Goal: Transaction & Acquisition: Obtain resource

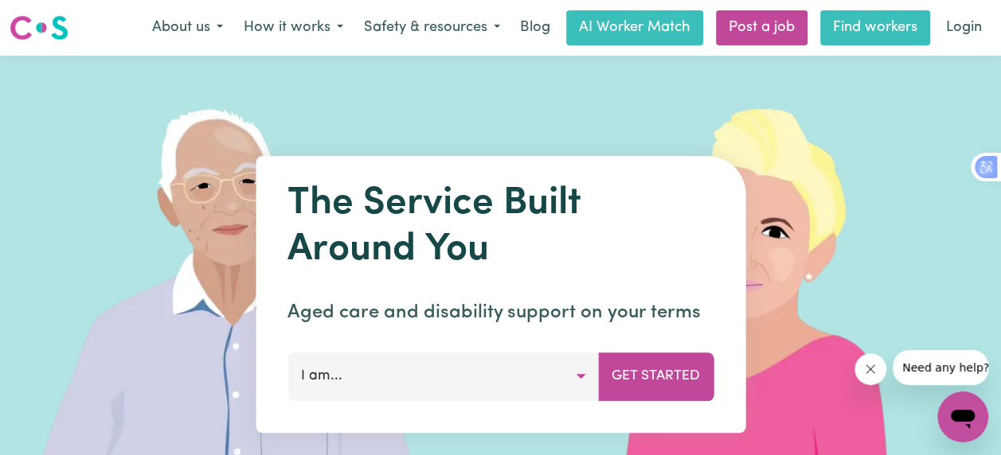
click at [889, 35] on link "Find workers" at bounding box center [875, 27] width 110 height 35
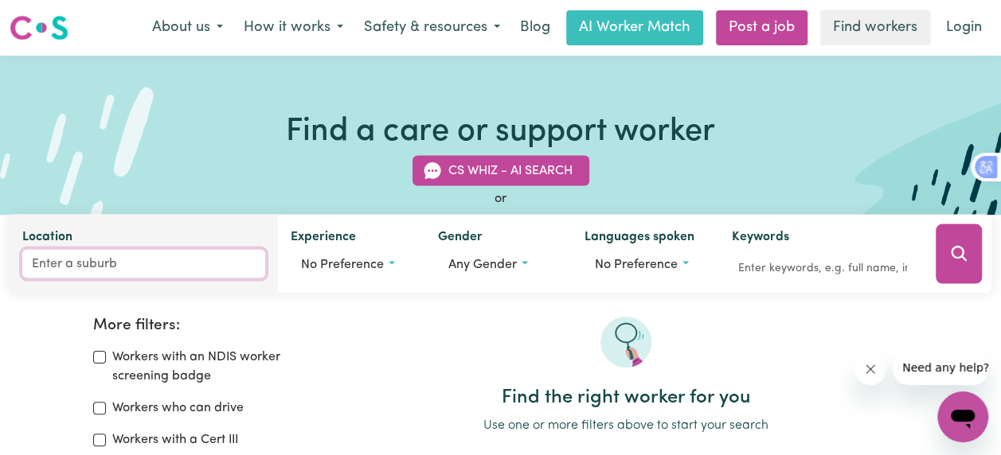
click at [130, 261] on input "Location" at bounding box center [143, 264] width 243 height 29
type input "kin"
type input "kin KIN, [GEOGRAPHIC_DATA], 4571"
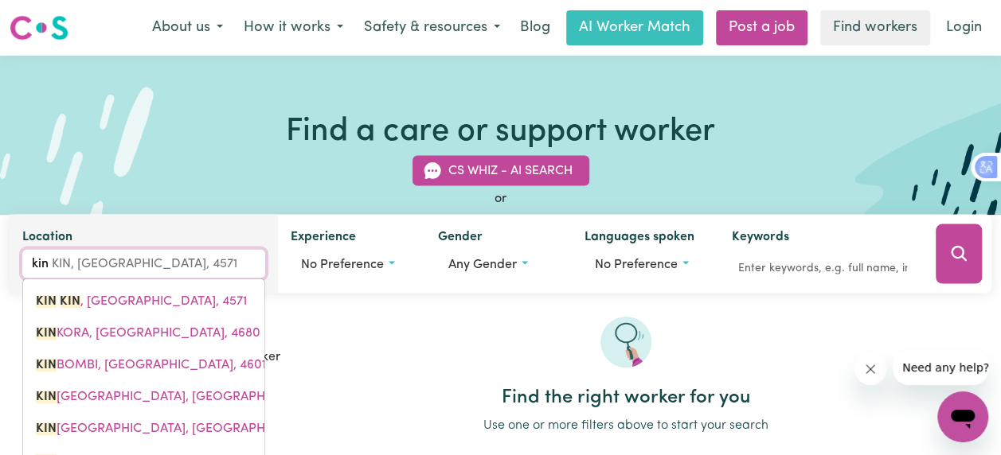
type input "king"
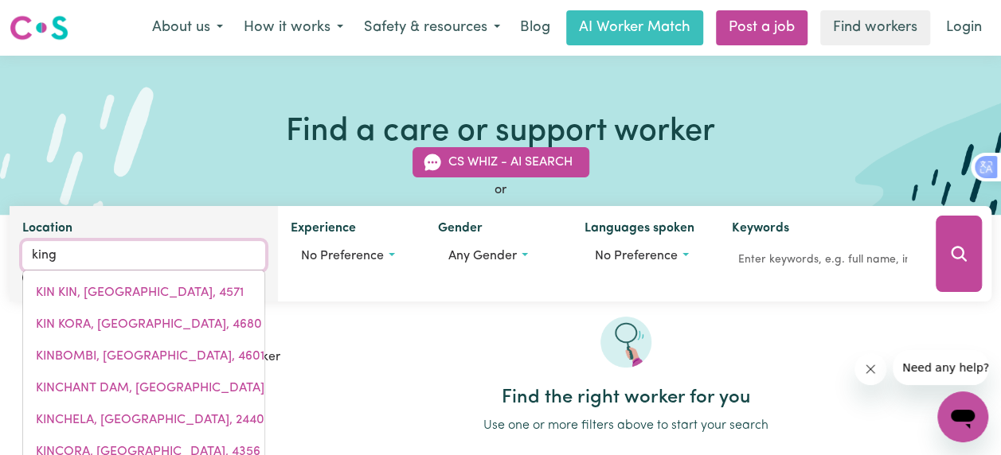
type input "[GEOGRAPHIC_DATA], [GEOGRAPHIC_DATA], 0854"
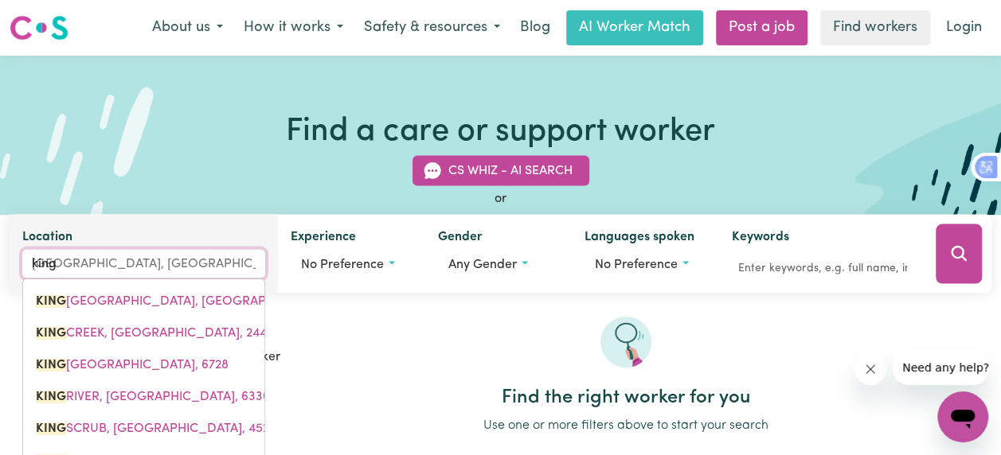
type input "kinga"
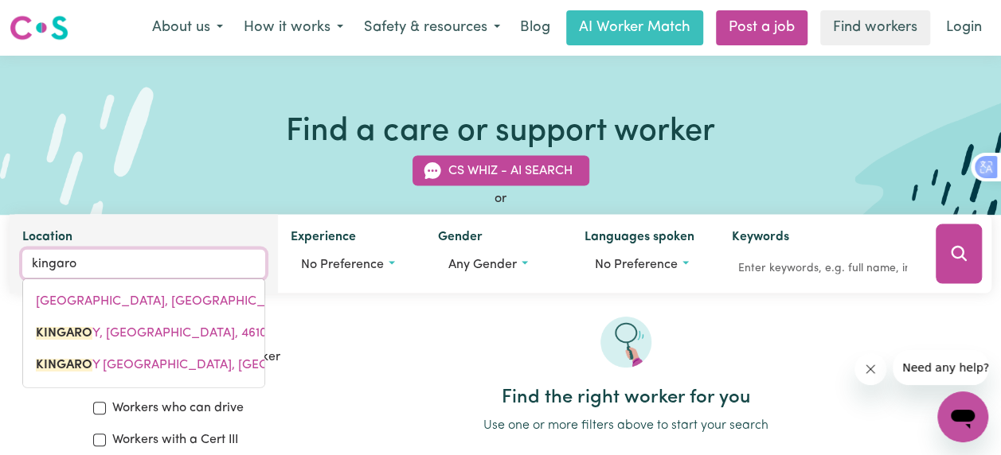
type input "kingaroy"
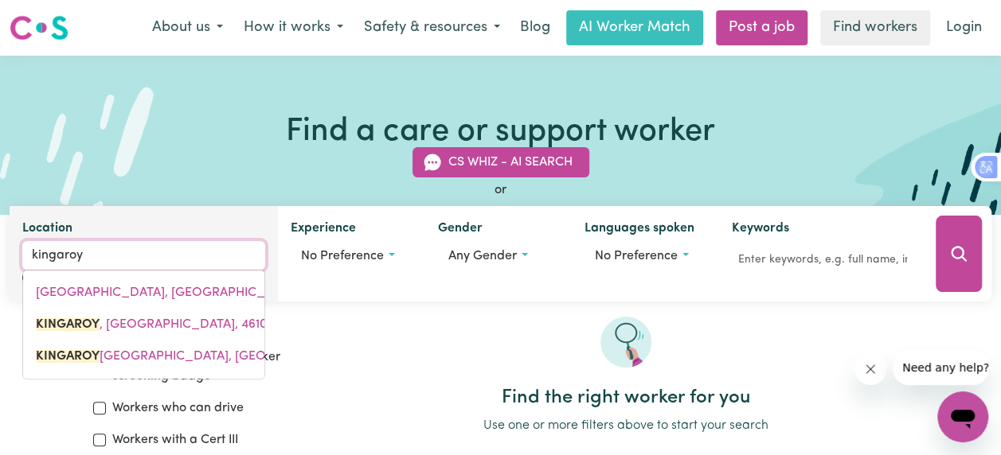
type input "kingaroy, [GEOGRAPHIC_DATA], 4610"
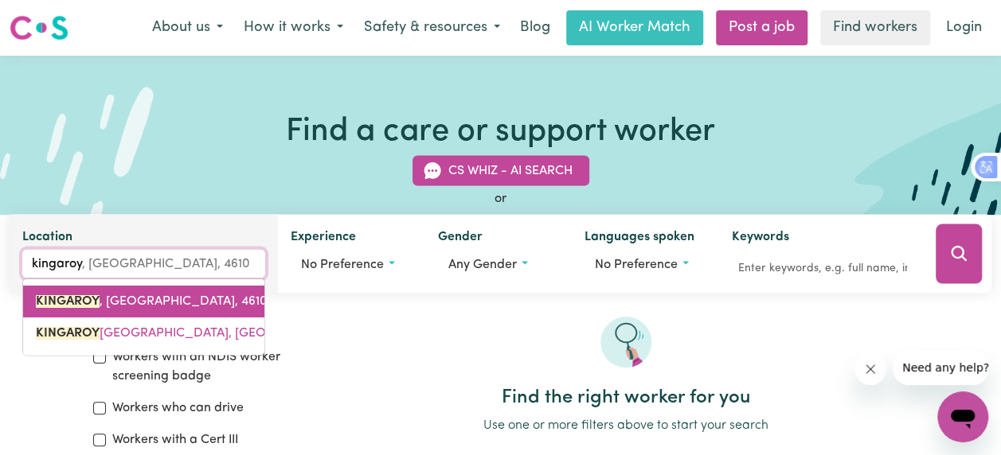
click at [131, 303] on span "[GEOGRAPHIC_DATA] , [GEOGRAPHIC_DATA], 4610" at bounding box center [152, 301] width 232 height 13
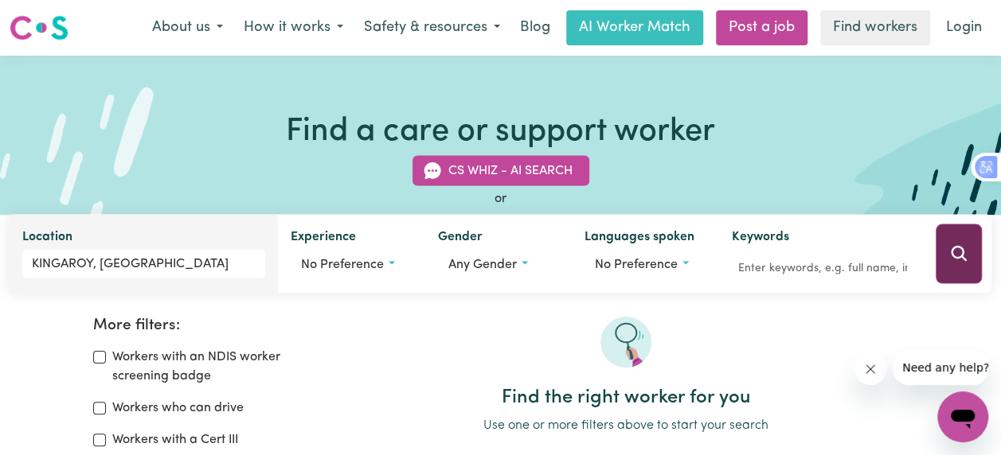
click at [960, 252] on icon "Search" at bounding box center [958, 253] width 19 height 19
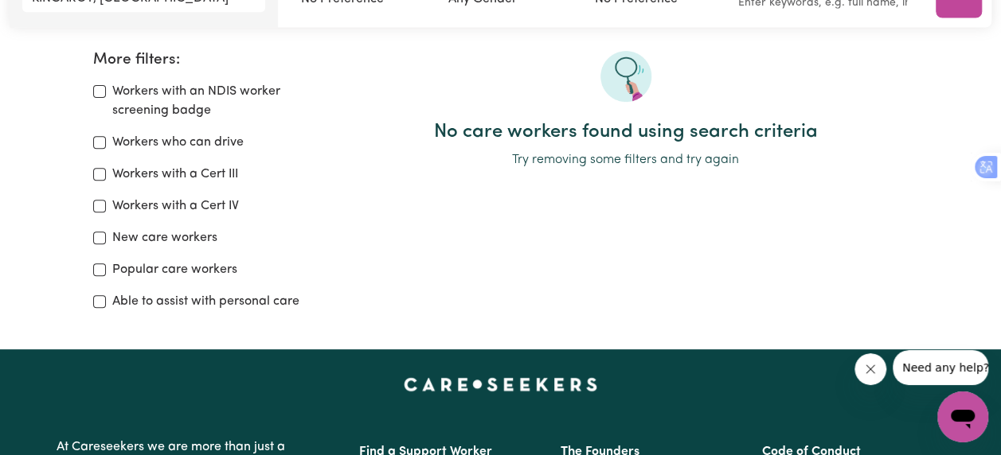
scroll to position [159, 0]
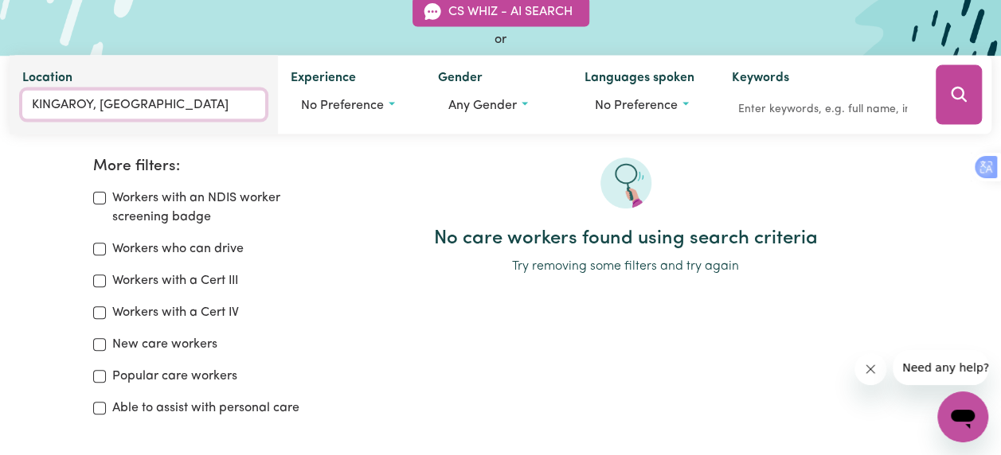
type input "[GEOGRAPHIC_DATA], [GEOGRAPHIC_DATA], 4610"
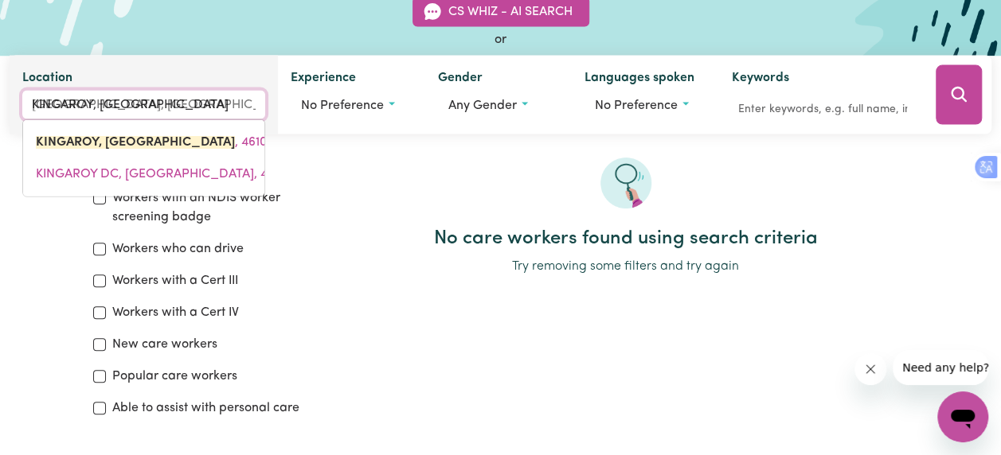
click at [186, 102] on input "KINGAROY, [GEOGRAPHIC_DATA]" at bounding box center [143, 105] width 243 height 29
type input "KINGAROY, [GEOGRAPHIC_DATA]"
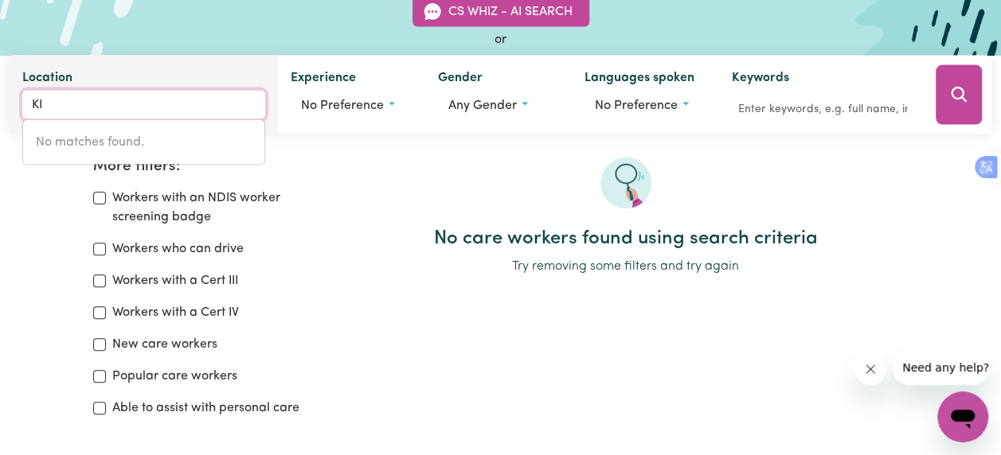
type input "K"
type input "nanan"
type input "nananGO, [GEOGRAPHIC_DATA], 4615"
type input "nanang"
type input "nanangO, [GEOGRAPHIC_DATA], 4615"
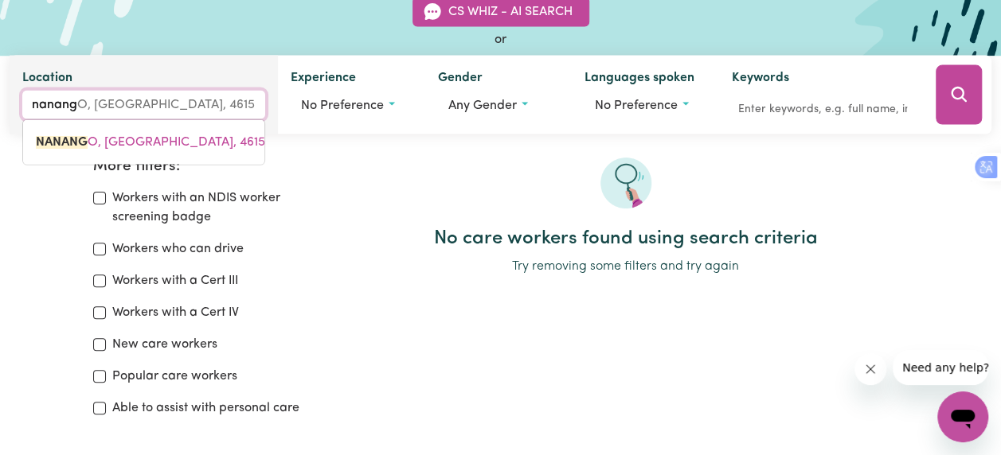
type input "nanango"
type input "[GEOGRAPHIC_DATA], [GEOGRAPHIC_DATA], 4615"
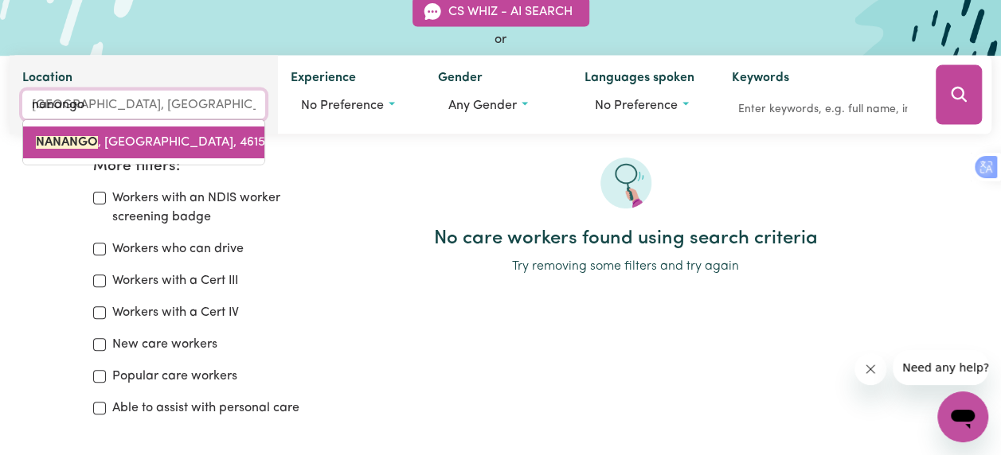
click at [197, 139] on span "[GEOGRAPHIC_DATA] , [GEOGRAPHIC_DATA], 4615" at bounding box center [150, 142] width 229 height 13
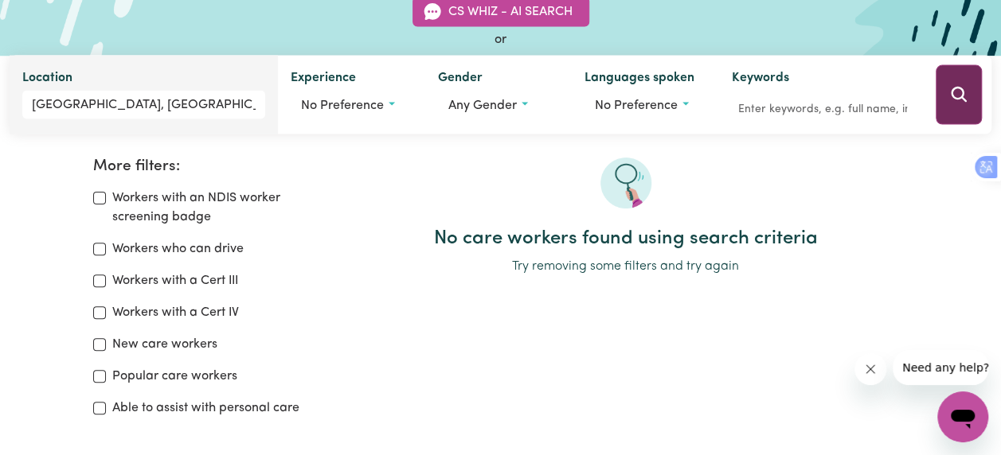
click at [954, 104] on icon "Search" at bounding box center [958, 94] width 19 height 19
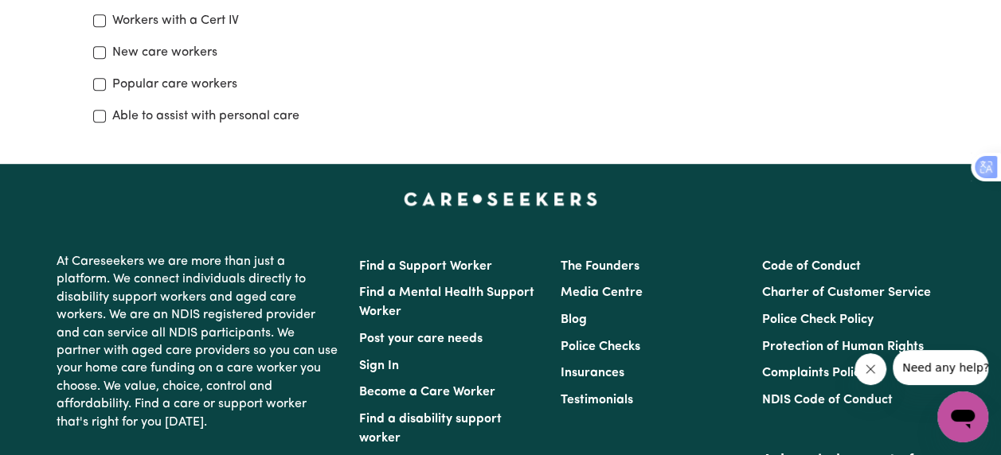
scroll to position [505, 0]
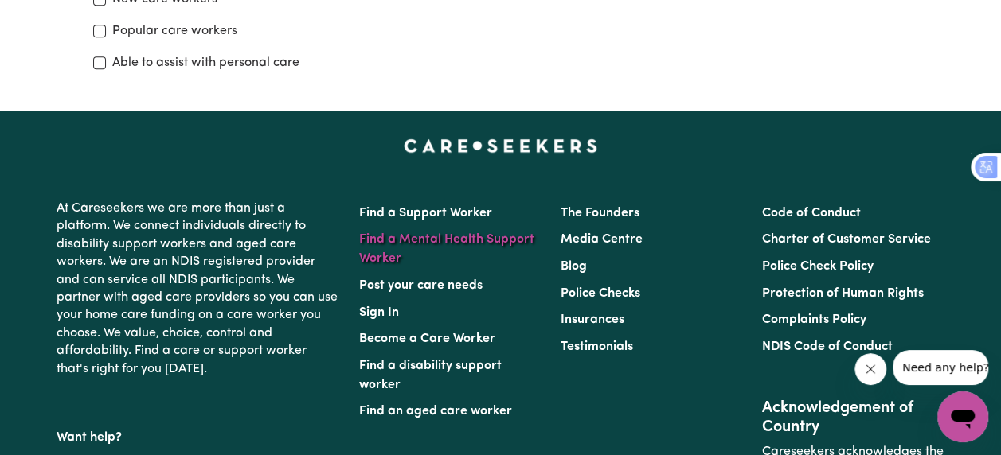
click at [455, 240] on link "Find a Mental Health Support Worker" at bounding box center [446, 249] width 175 height 32
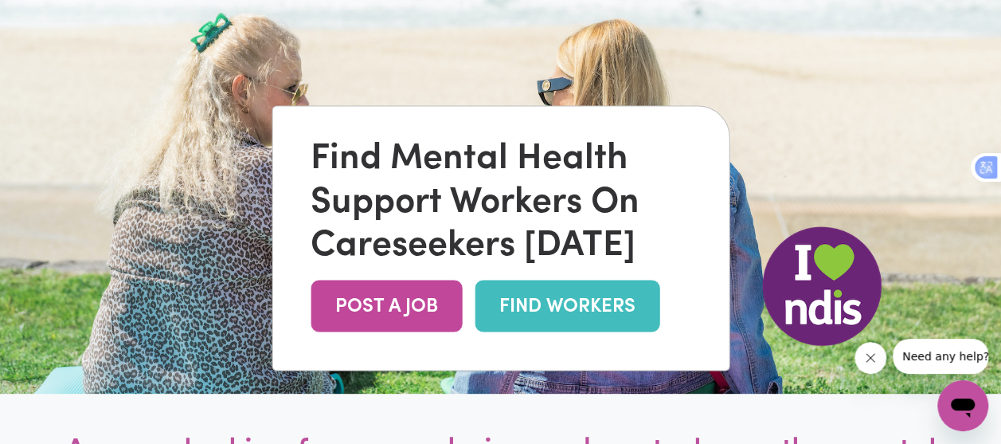
scroll to position [132, 0]
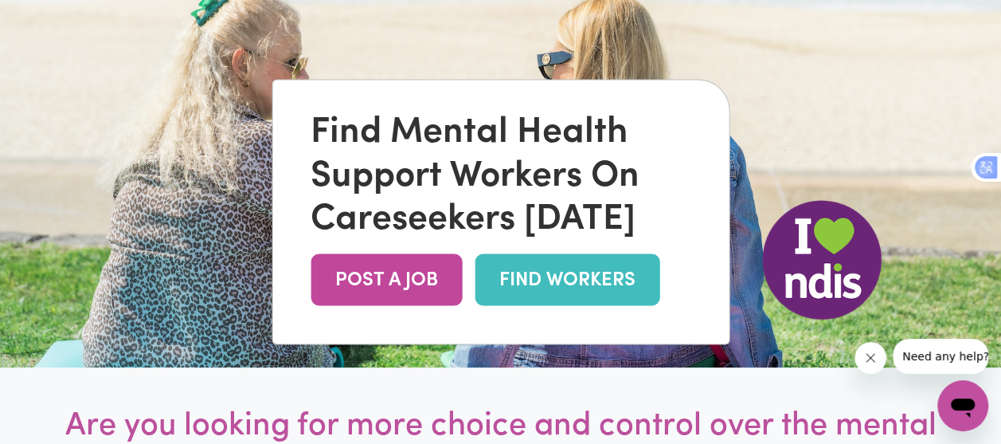
click at [548, 284] on link "FIND WORKERS" at bounding box center [567, 279] width 185 height 52
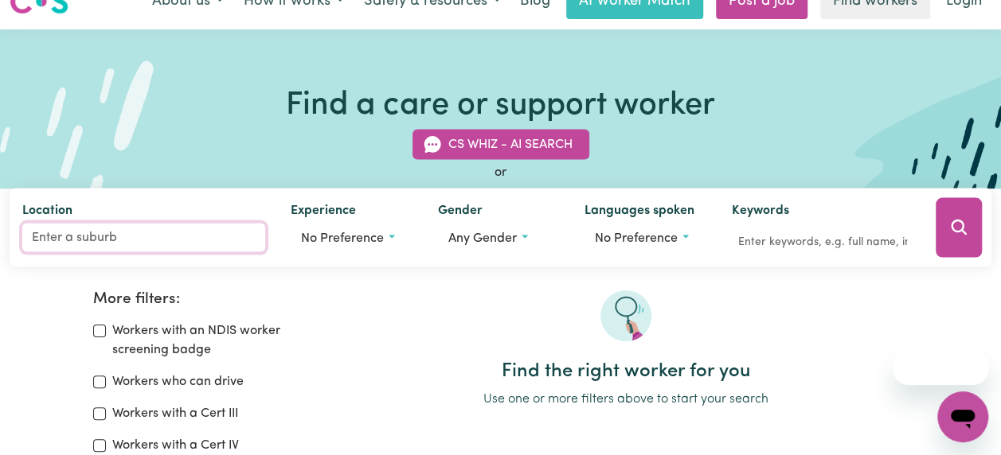
click at [127, 229] on input "Location" at bounding box center [143, 238] width 243 height 29
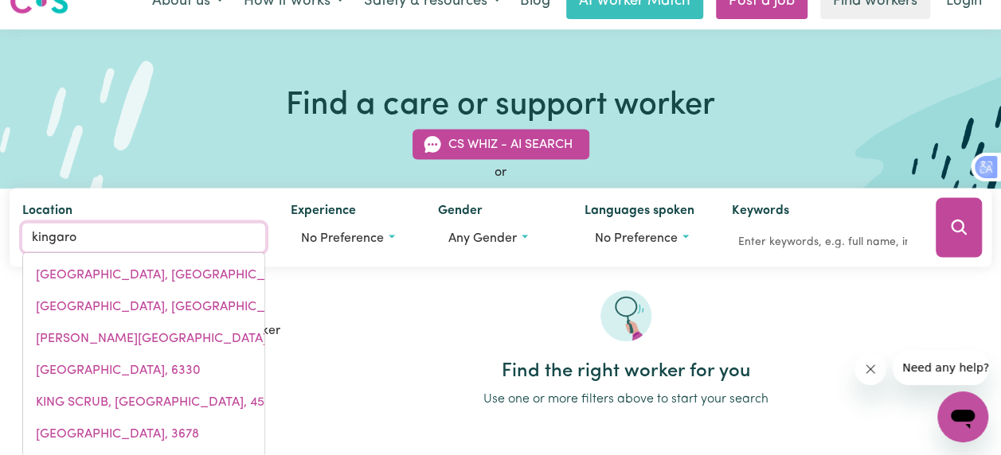
type input "kingaroy"
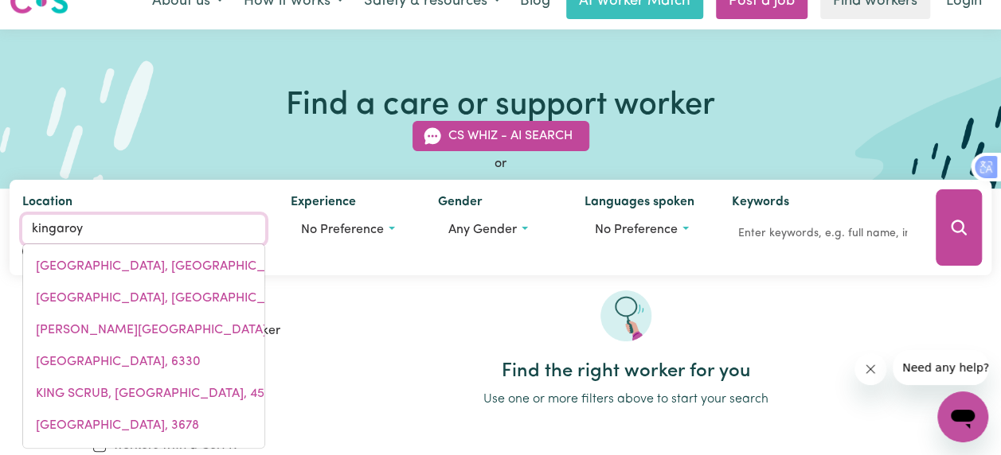
type input "kingaroy, [GEOGRAPHIC_DATA], 4610"
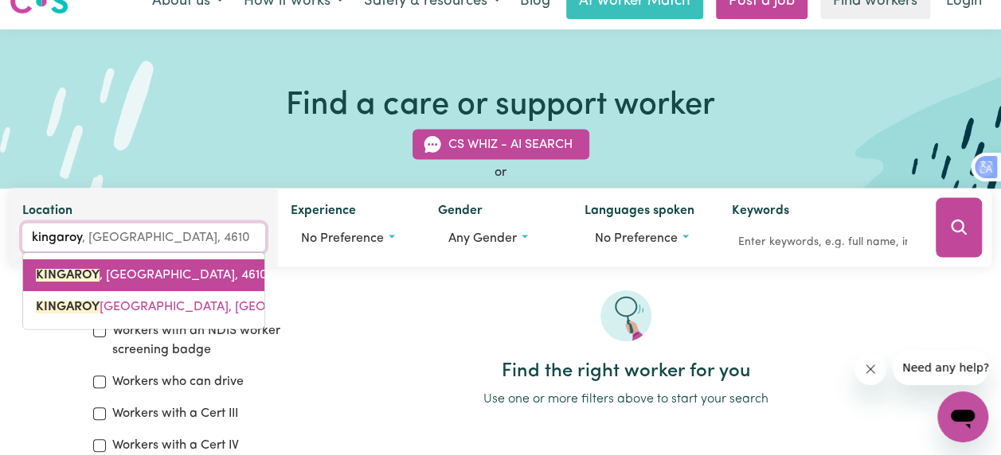
click at [113, 274] on span "[GEOGRAPHIC_DATA] , [GEOGRAPHIC_DATA], 4610" at bounding box center [152, 275] width 232 height 13
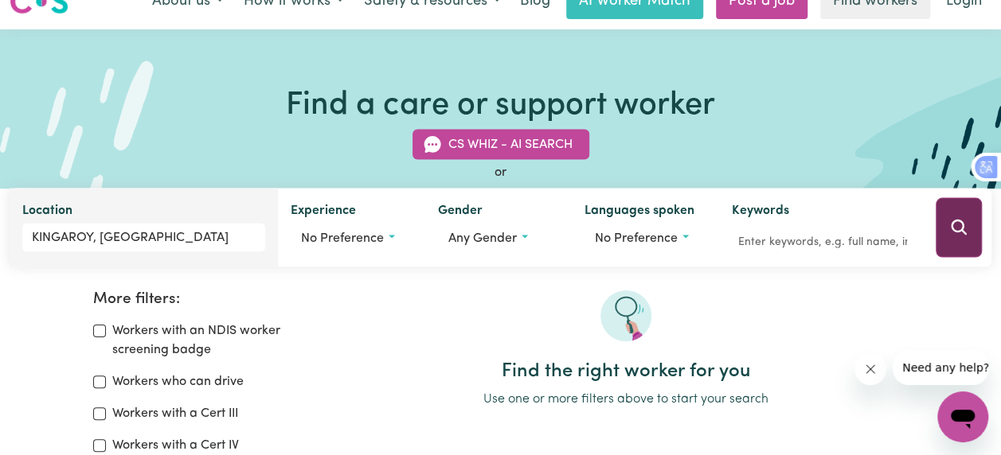
click at [959, 223] on icon "Search" at bounding box center [958, 227] width 15 height 15
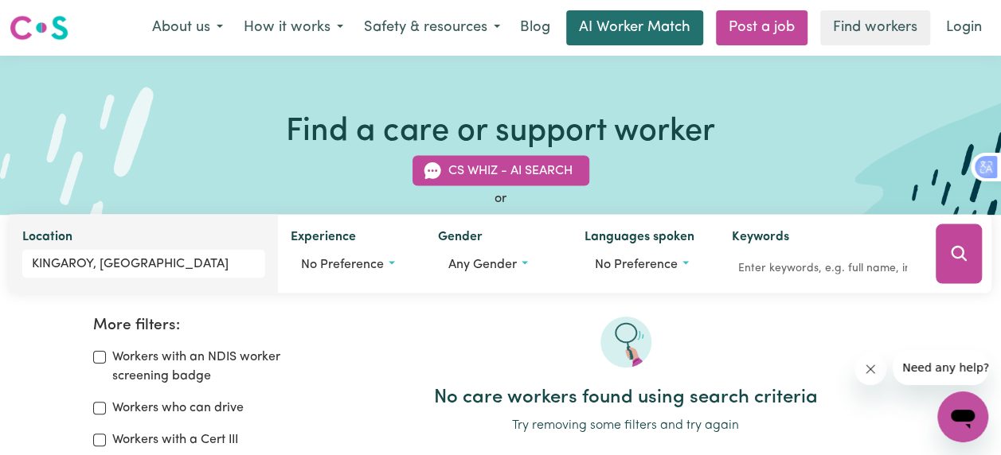
click at [628, 29] on link "AI Worker Match" at bounding box center [634, 27] width 137 height 35
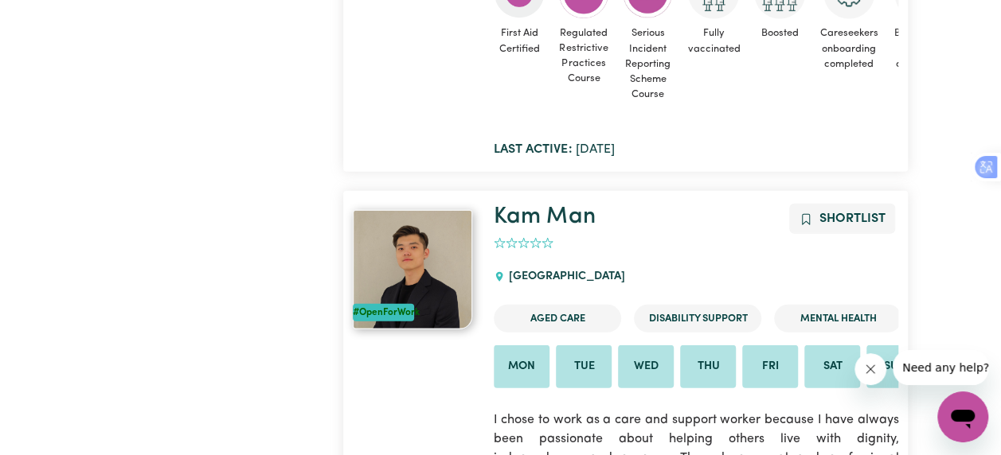
scroll to position [5044, 0]
